Goal: Transaction & Acquisition: Purchase product/service

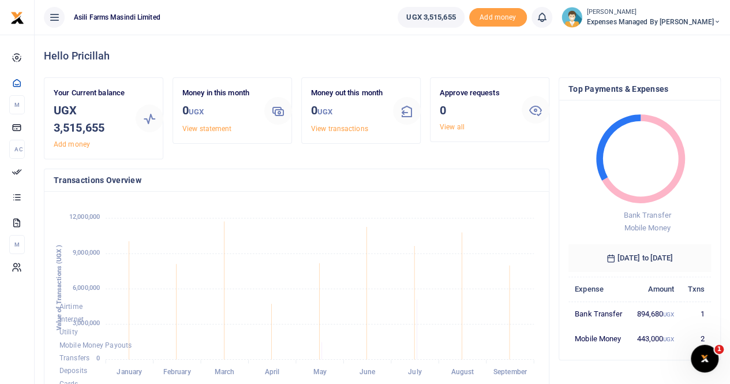
click at [679, 24] on span "Expenses Managed by [PERSON_NAME]" at bounding box center [654, 22] width 134 height 10
click at [677, 43] on link "Switch accounts" at bounding box center [657, 42] width 91 height 16
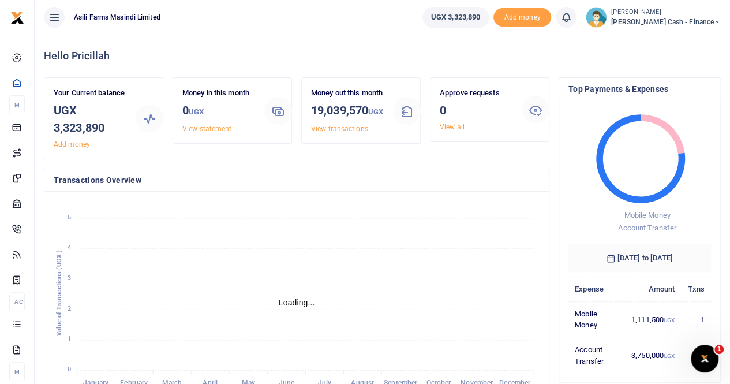
scroll to position [9, 9]
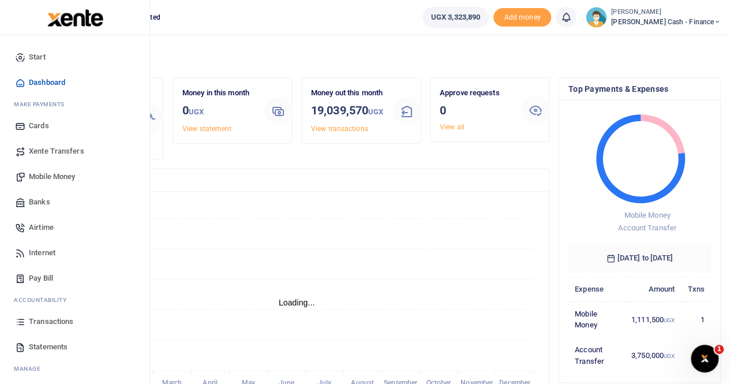
click at [50, 203] on link "Banks" at bounding box center [74, 201] width 131 height 25
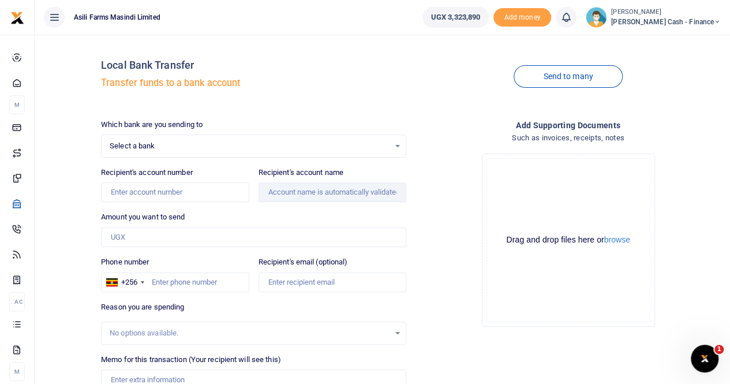
click at [161, 147] on span "Select a bank" at bounding box center [250, 146] width 280 height 12
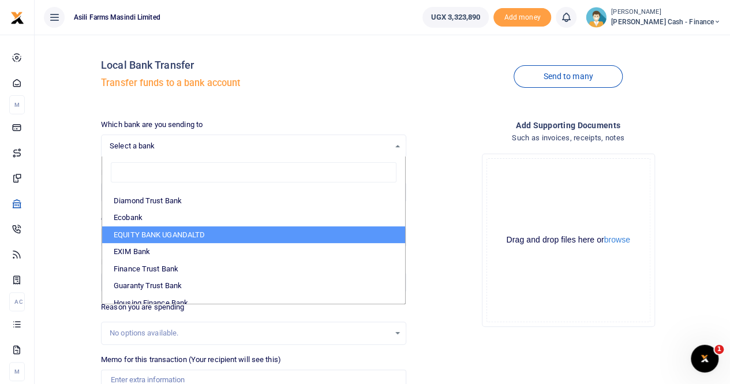
scroll to position [173, 0]
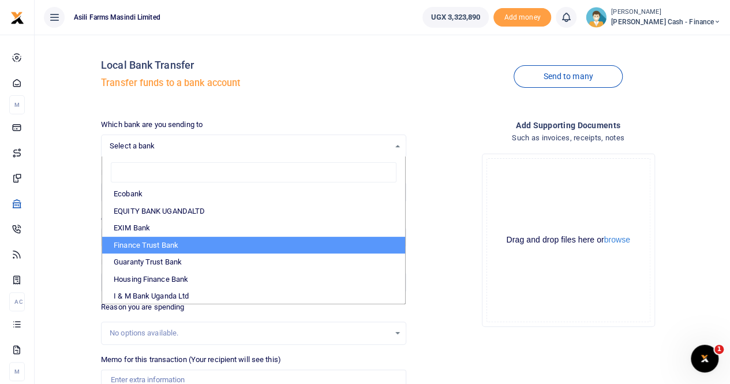
click at [185, 248] on li "Finance Trust Bank" at bounding box center [253, 245] width 303 height 17
select select "FTB"
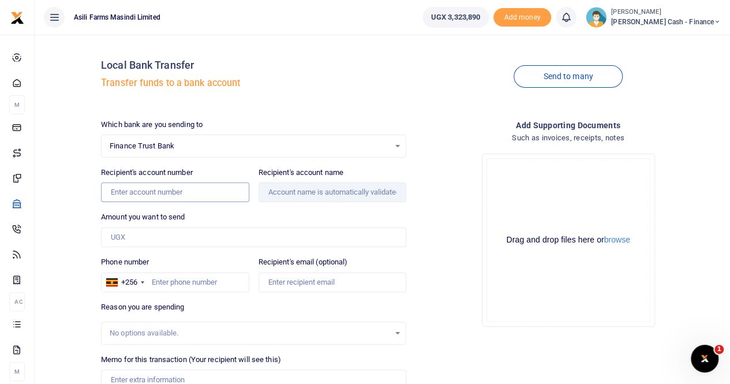
click at [178, 194] on input "Recipient's account number" at bounding box center [175, 192] width 148 height 20
click at [143, 193] on input "Recipient's account number" at bounding box center [175, 192] width 148 height 20
paste input "206206000140"
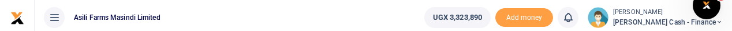
type input "206206000140"
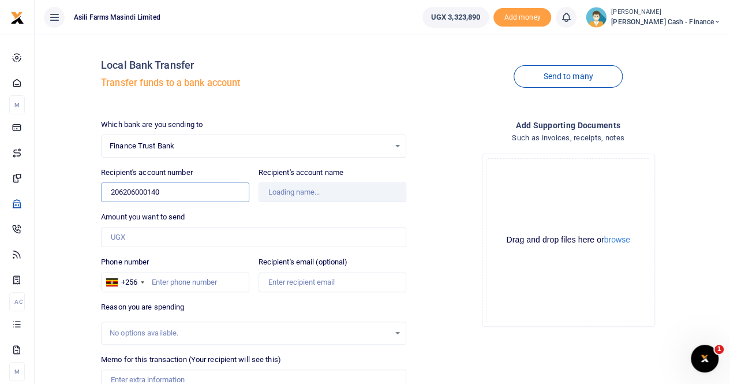
type input "Quick And Smart Solutions"
click at [133, 235] on input "Amount you want to send" at bounding box center [253, 237] width 305 height 20
paste input "1,028,000"
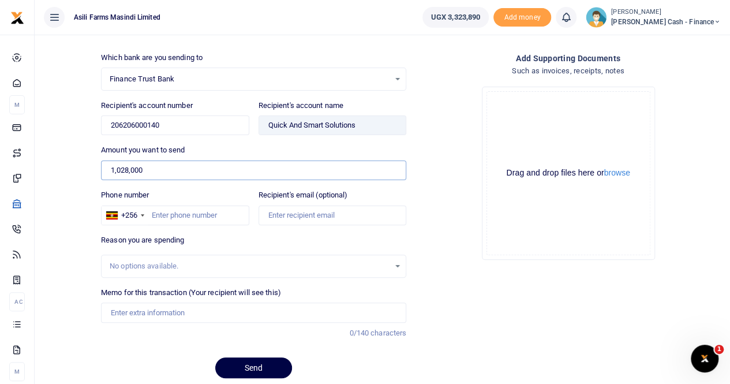
scroll to position [107, 0]
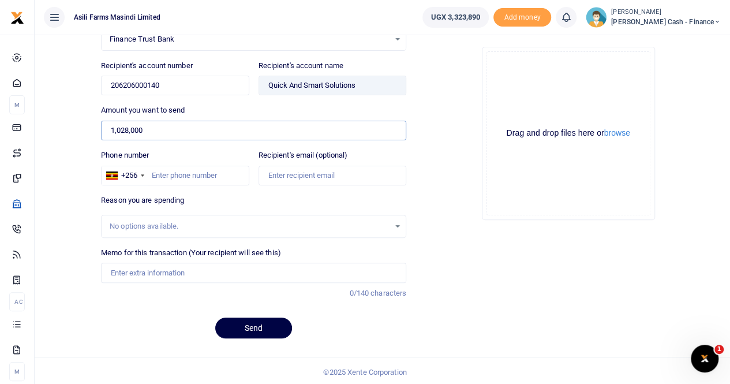
type input "1,028,000"
click at [147, 273] on input "Memo for this transaction (Your recipient will see this)" at bounding box center [253, 273] width 305 height 20
paste input "AID BOXES FOR KINUMI AND BUTOBE(BIG SIZE)"
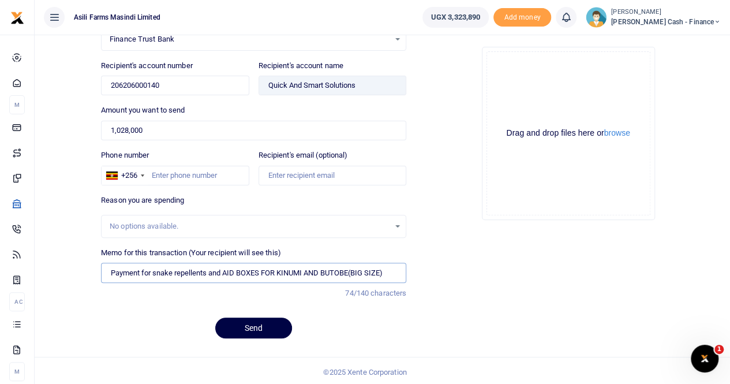
click at [388, 270] on input "Payment for snake repellents and AID BOXES FOR KINUMI AND BUTOBE(BIG SIZE)" at bounding box center [253, 273] width 305 height 20
drag, startPoint x: 388, startPoint y: 270, endPoint x: 225, endPoint y: 269, distance: 163.3
click at [225, 269] on input "Payment for snake repellents and AID BOXES FOR KINUMI AND BUTOBE(BIG SIZE)" at bounding box center [253, 273] width 305 height 20
type input "Payment for snake repellents and First Aid boxes for Kinumu"
click at [620, 131] on button "browse" at bounding box center [617, 133] width 26 height 9
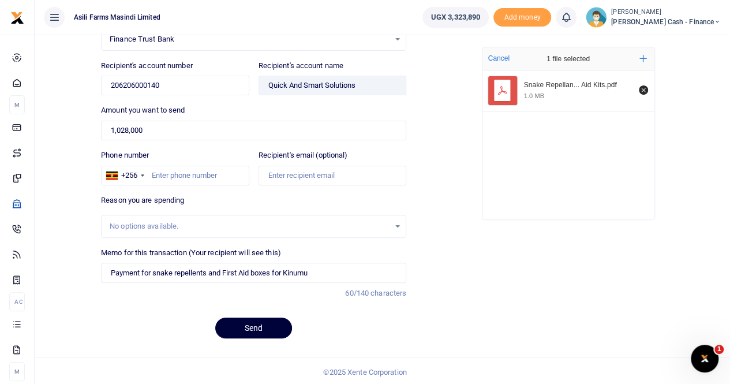
click at [255, 325] on button "Send" at bounding box center [253, 327] width 77 height 21
click at [189, 175] on input "Phone number" at bounding box center [175, 176] width 148 height 20
type input "759515822"
click at [259, 323] on button "Send" at bounding box center [253, 327] width 77 height 21
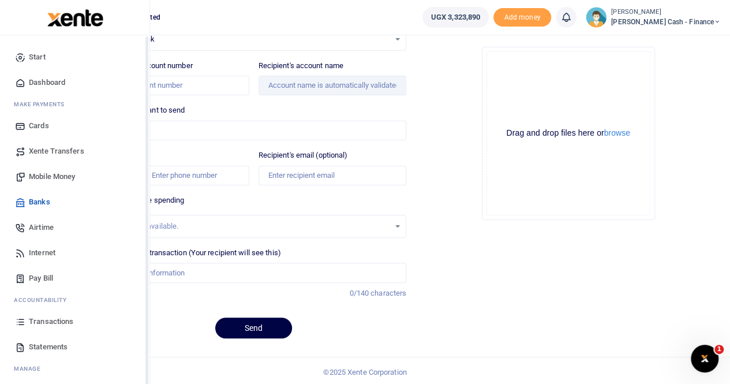
click at [46, 30] on span "Mobile Money" at bounding box center [52, 177] width 46 height 12
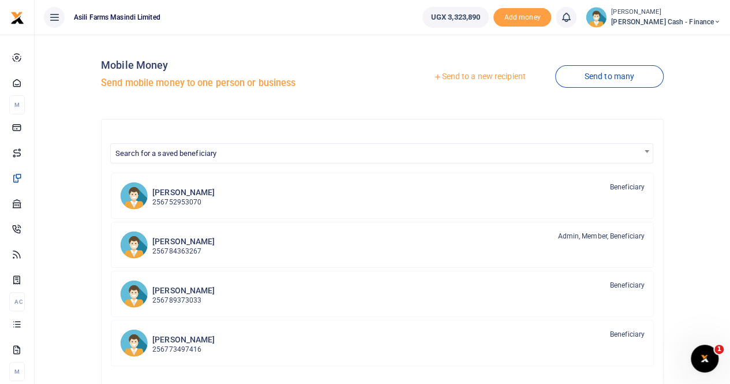
click at [465, 76] on link "Send to a new recipient" at bounding box center [479, 76] width 151 height 21
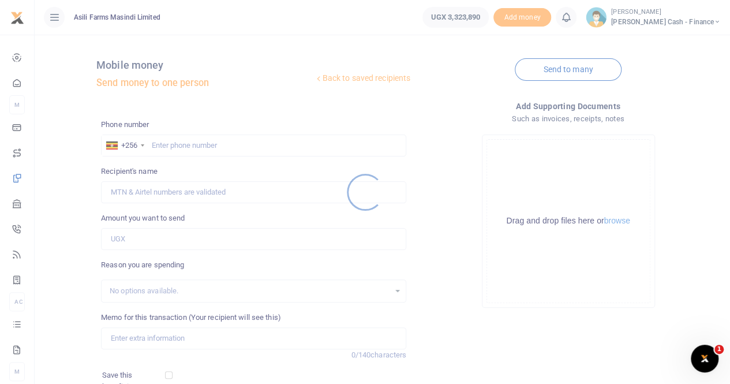
click at [164, 143] on div at bounding box center [365, 192] width 730 height 384
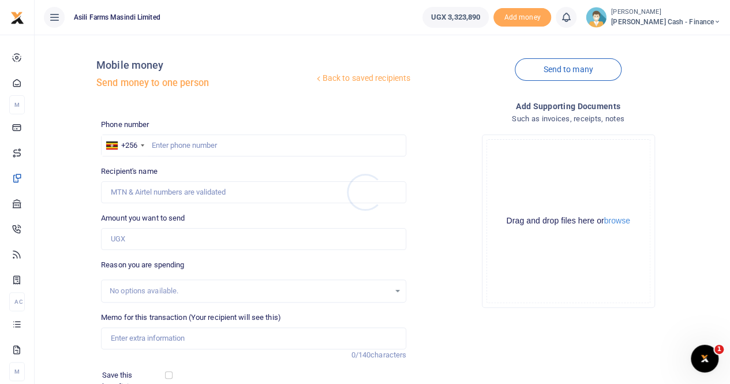
click at [164, 143] on div at bounding box center [365, 192] width 730 height 384
click at [164, 143] on input "text" at bounding box center [253, 145] width 305 height 22
paste input "0778760475"
type input "0778760475"
type input "Eddy Weraga"
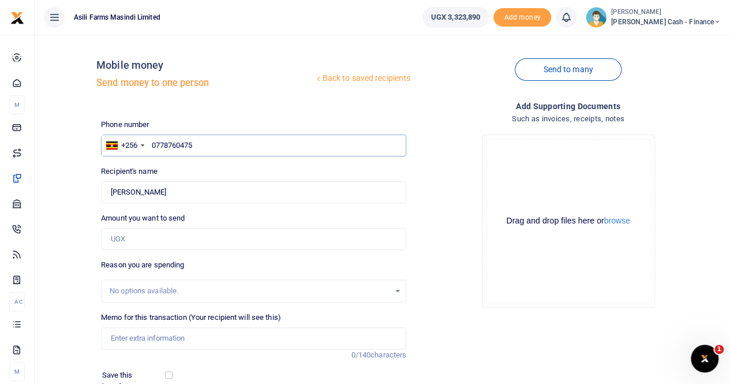
type input "0778760475"
click at [132, 341] on input "Memo for this transaction (Your recipient will see this)" at bounding box center [253, 338] width 305 height 22
click at [112, 336] on input "UAO30AT" at bounding box center [253, 338] width 305 height 22
click at [243, 336] on input "Payment for car wash for UAO30AT" at bounding box center [253, 338] width 305 height 22
drag, startPoint x: 176, startPoint y: 194, endPoint x: 87, endPoint y: 198, distance: 89.5
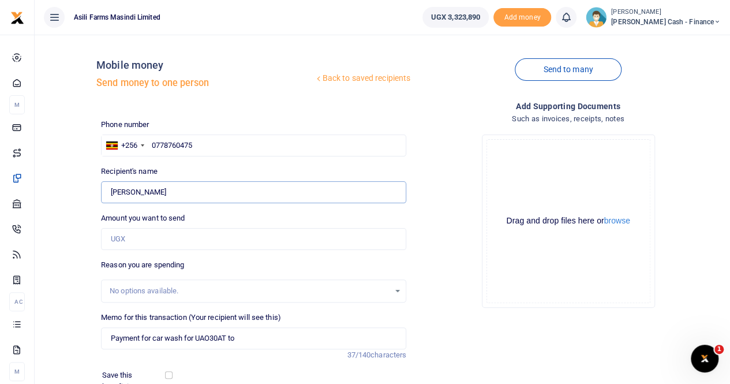
click at [87, 198] on div "Back to saved recipients Mobile money Send money to one person Send to many Pho…" at bounding box center [382, 258] width 686 height 428
click at [246, 341] on input "Payment for car wash for UAO30AT to" at bounding box center [253, 338] width 305 height 22
paste input "Eddy Weraga"
type input "Payment for car wash for UAO30AT to Eddy Weraga"
click at [620, 221] on button "browse" at bounding box center [617, 220] width 26 height 9
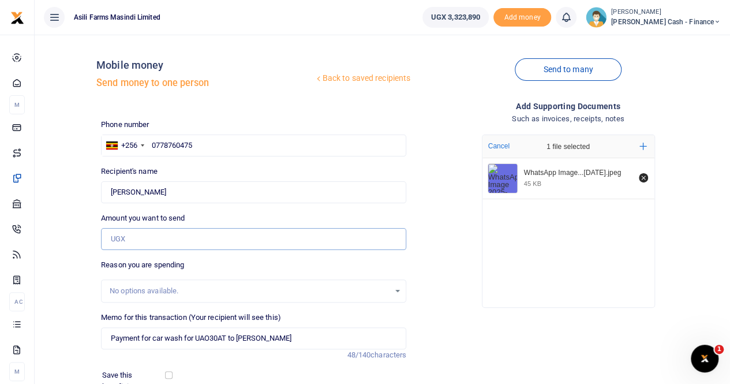
click at [144, 239] on input "Amount you want to send" at bounding box center [253, 239] width 305 height 22
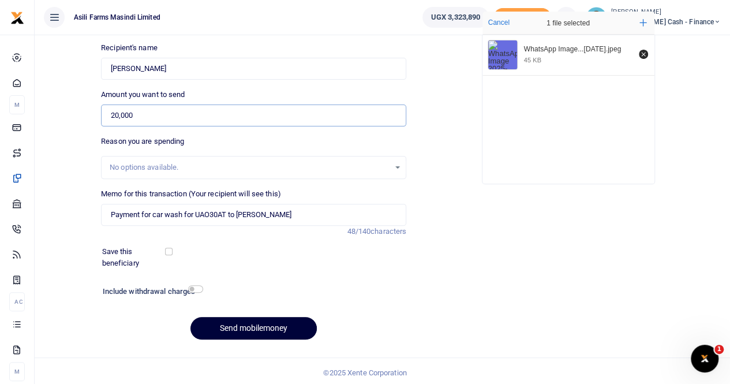
scroll to position [126, 0]
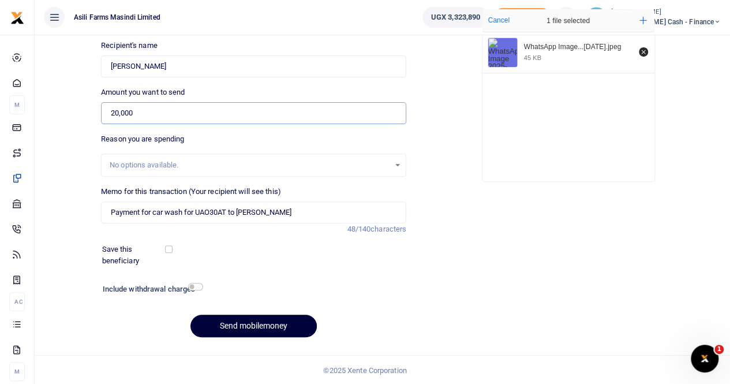
type input "20,000"
click at [260, 324] on button "Send mobilemoney" at bounding box center [253, 325] width 126 height 23
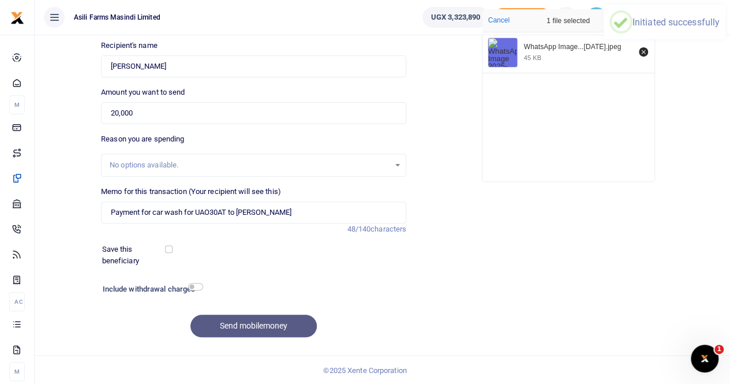
scroll to position [58, 0]
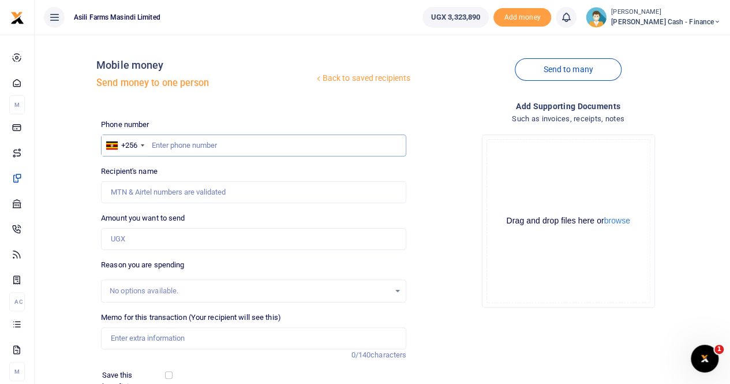
click at [152, 143] on input "text" at bounding box center [253, 145] width 305 height 22
paste input "0788804071"
type input "0788804071"
type input "[PERSON_NAME]"
type input "0788804071"
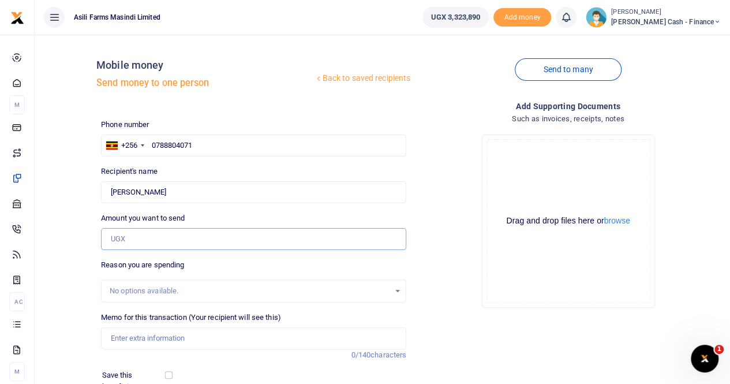
click at [160, 235] on input "Amount you want to send" at bounding box center [253, 239] width 305 height 22
type input "50,000"
drag, startPoint x: 136, startPoint y: 341, endPoint x: 144, endPoint y: 340, distance: 8.1
click at [137, 341] on input "Memo for this transaction (Your recipient will see this)" at bounding box center [253, 338] width 305 height 22
drag, startPoint x: 177, startPoint y: 192, endPoint x: 35, endPoint y: 193, distance: 141.9
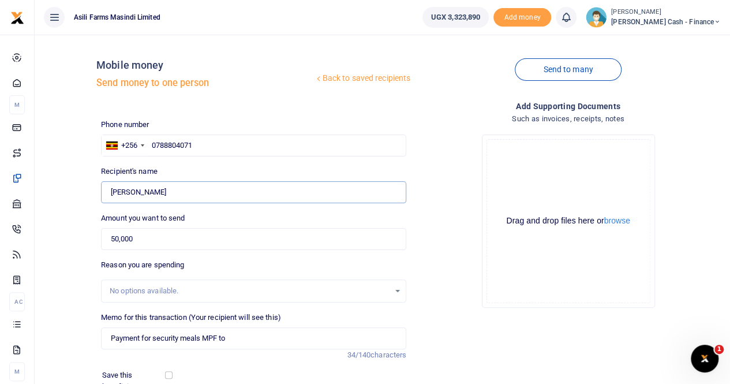
click at [35, 193] on div "Back to saved recipients Mobile money Send money to one person Send to many Pho…" at bounding box center [382, 273] width 695 height 477
click at [246, 340] on input "Payment for security meals MPF to" at bounding box center [253, 338] width 305 height 22
paste input "[PERSON_NAME]"
drag, startPoint x: 154, startPoint y: 338, endPoint x: 171, endPoint y: 342, distance: 17.2
click at [155, 338] on input "Payment for security meals MPF to [PERSON_NAME]" at bounding box center [253, 338] width 305 height 22
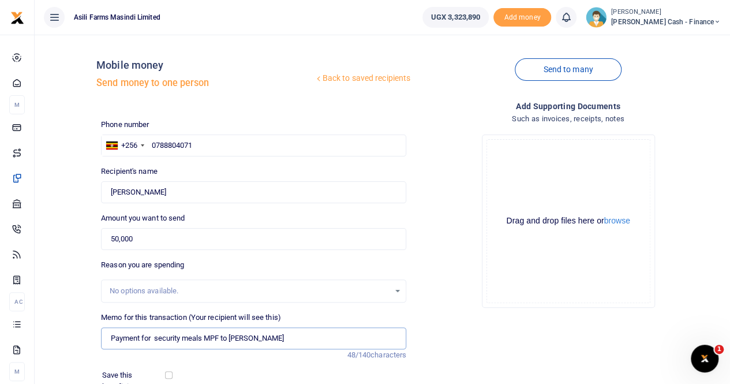
drag, startPoint x: 295, startPoint y: 341, endPoint x: 87, endPoint y: 343, distance: 208.9
click at [87, 343] on div "Back to saved recipients Mobile money Send money to one person Send to many Pho…" at bounding box center [382, 258] width 686 height 428
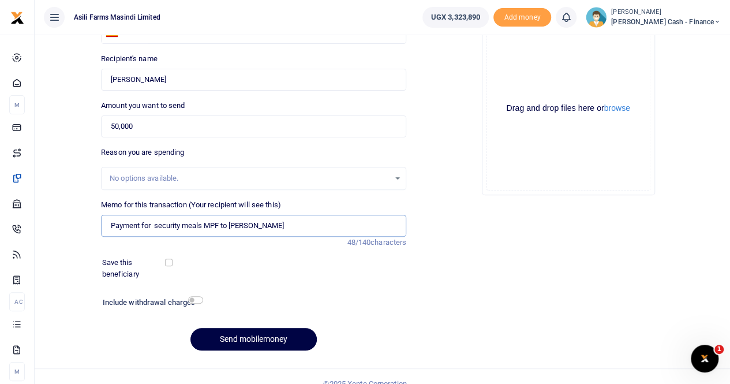
scroll to position [115, 0]
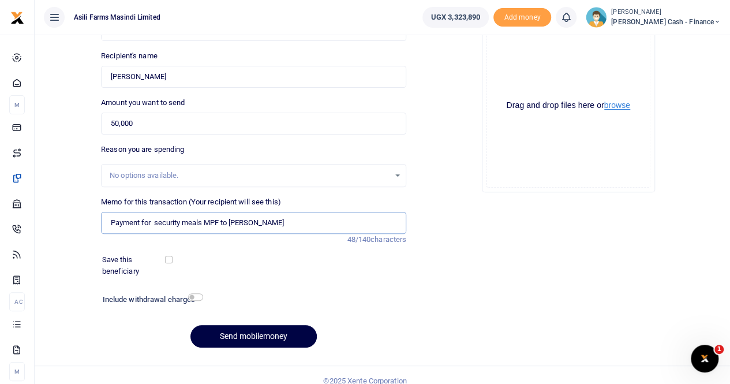
type input "Payment for security meals MPF to Evalin Nalugo"
click at [617, 106] on button "browse" at bounding box center [617, 105] width 26 height 9
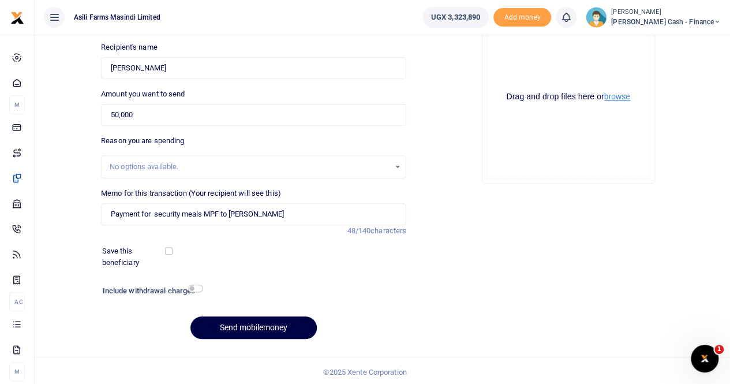
scroll to position [126, 0]
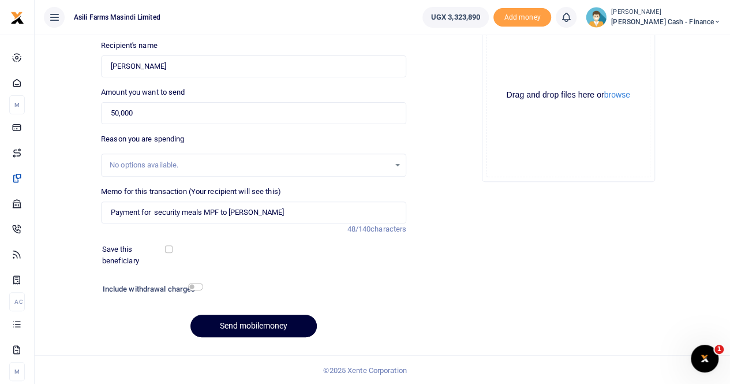
click at [250, 320] on button "Send mobilemoney" at bounding box center [253, 325] width 126 height 23
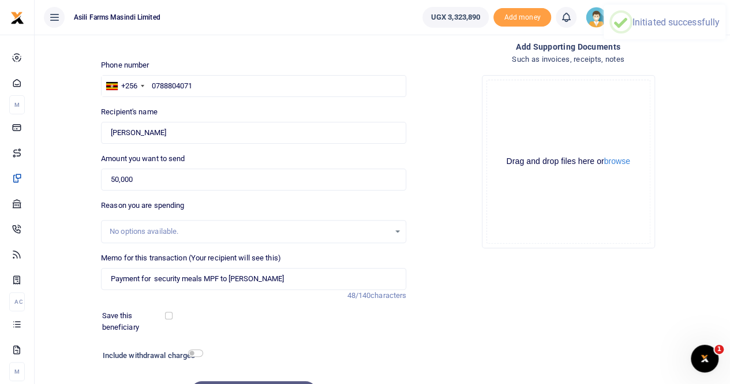
scroll to position [0, 0]
